Goal: Task Accomplishment & Management: Use online tool/utility

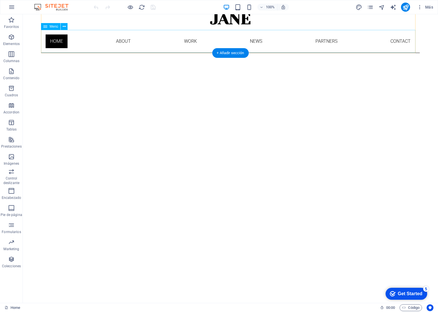
scroll to position [34, 0]
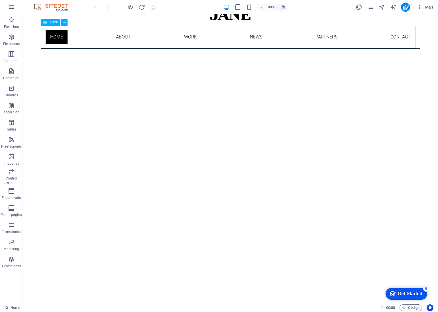
click at [323, 37] on nav "Home About Work News Partners Contact" at bounding box center [230, 37] width 379 height 23
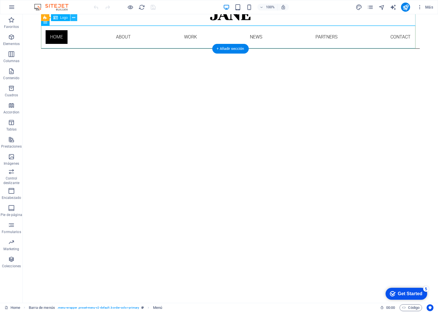
click at [74, 19] on icon at bounding box center [73, 18] width 3 height 6
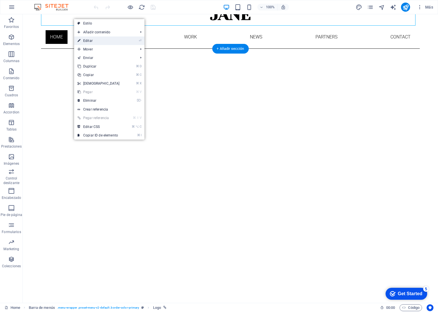
click at [93, 38] on link "⏎ Editar" at bounding box center [98, 40] width 49 height 9
select select "px"
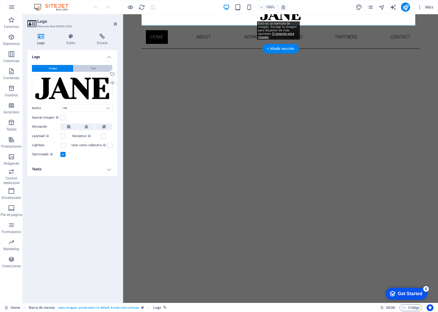
click at [91, 66] on span "Text" at bounding box center [92, 68] width 5 height 7
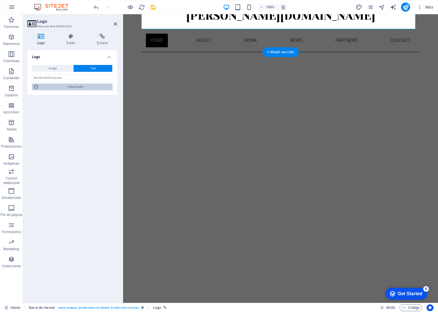
click at [84, 85] on span "Editar diseño" at bounding box center [75, 87] width 70 height 7
select select "px"
select select "300"
select select "px"
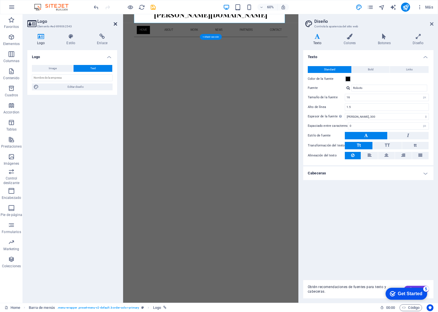
click at [117, 26] on link at bounding box center [115, 24] width 3 height 5
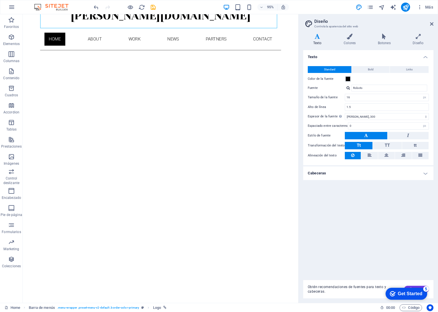
click at [325, 234] on div "Texto Standard Bold Links Color de la fuente Fuente Roboto Tamaño de la fuente …" at bounding box center [368, 162] width 130 height 225
click at [433, 25] on icon at bounding box center [431, 24] width 3 height 5
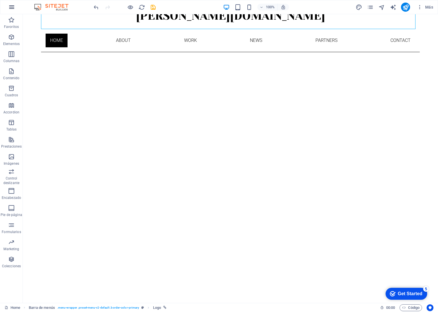
click at [13, 7] on icon "button" at bounding box center [11, 7] width 7 height 7
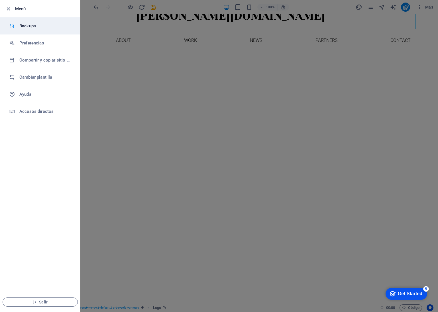
click at [23, 28] on h6 "Backups" at bounding box center [45, 26] width 53 height 7
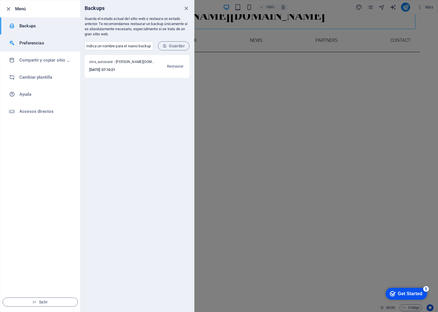
click at [33, 45] on h6 "Preferencias" at bounding box center [45, 43] width 53 height 7
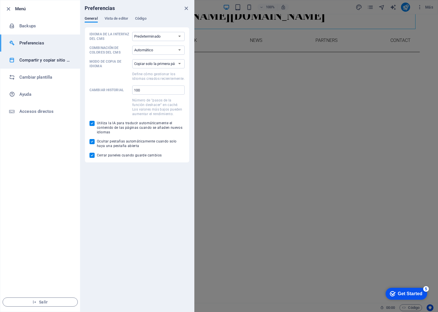
click at [35, 58] on h6 "Compartir y copiar sitio web" at bounding box center [45, 60] width 53 height 7
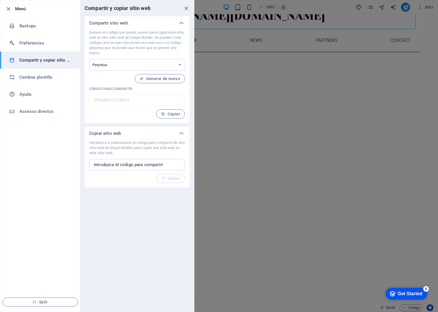
click at [212, 38] on div at bounding box center [219, 156] width 438 height 312
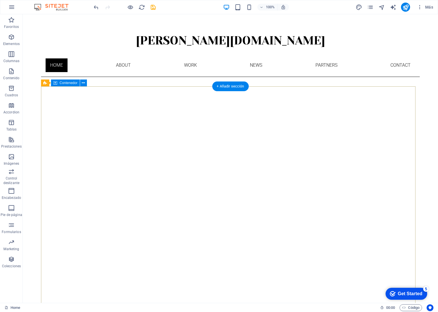
scroll to position [0, 0]
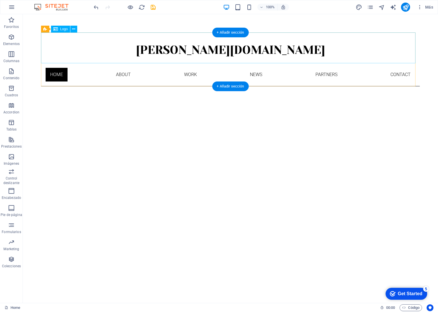
click at [145, 50] on div "[PERSON_NAME][DOMAIN_NAME]" at bounding box center [230, 47] width 379 height 31
click at [77, 31] on button at bounding box center [73, 29] width 7 height 7
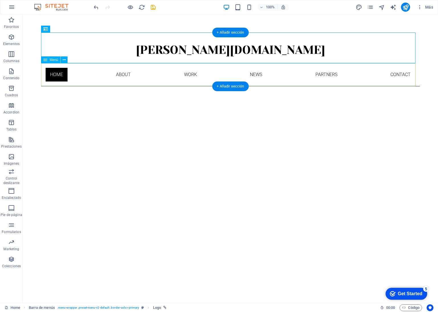
click at [77, 68] on nav "Home About Work News Partners Contact" at bounding box center [230, 74] width 379 height 23
click at [65, 61] on icon at bounding box center [64, 60] width 3 height 6
click at [345, 32] on div "[PERSON_NAME][DOMAIN_NAME]" at bounding box center [230, 47] width 379 height 31
